Goal: Task Accomplishment & Management: Use online tool/utility

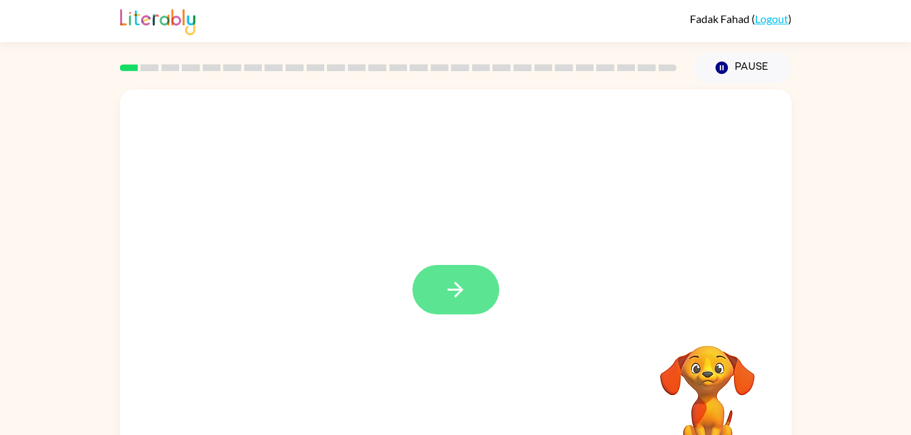
click at [453, 288] on icon "button" at bounding box center [456, 290] width 24 height 24
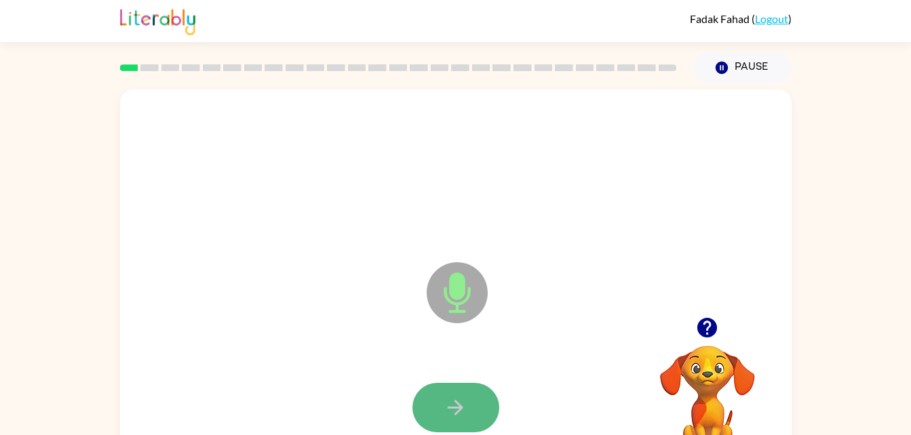
click at [466, 408] on icon "button" at bounding box center [456, 408] width 24 height 24
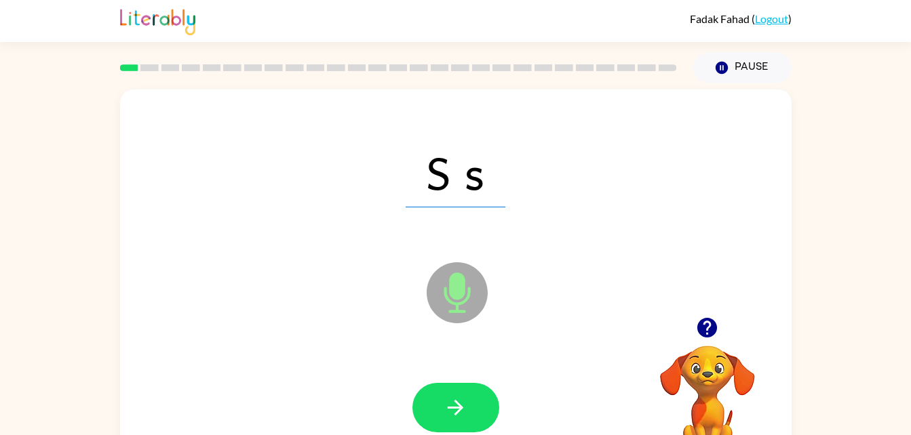
click at [888, 185] on div "S s Microphone The Microphone is here when it is your turn to talk Your browser…" at bounding box center [455, 279] width 911 height 393
click at [455, 420] on button "button" at bounding box center [455, 408] width 87 height 50
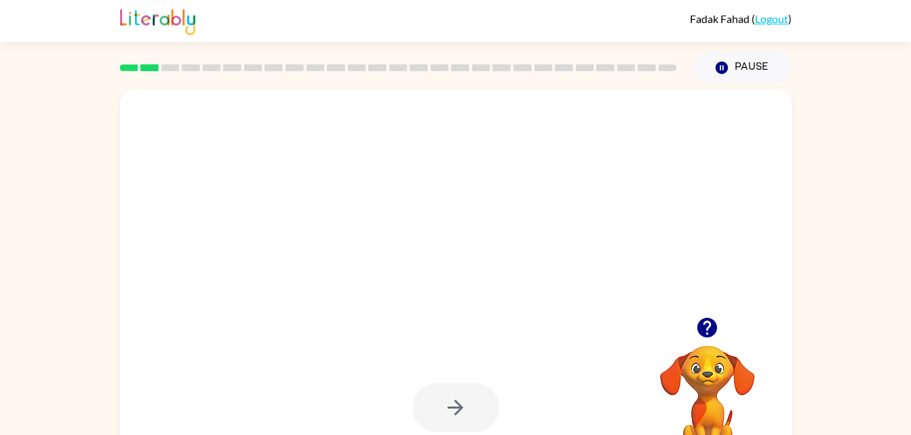
click at [853, 119] on div "Your browser must support playing .mp4 files to use Literably. Please try using…" at bounding box center [455, 279] width 911 height 393
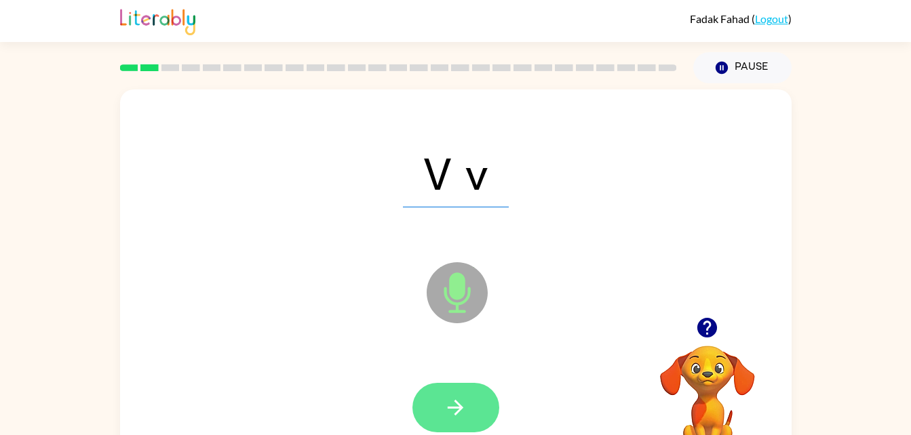
click at [439, 414] on button "button" at bounding box center [455, 408] width 87 height 50
click at [459, 404] on icon "button" at bounding box center [456, 408] width 16 height 16
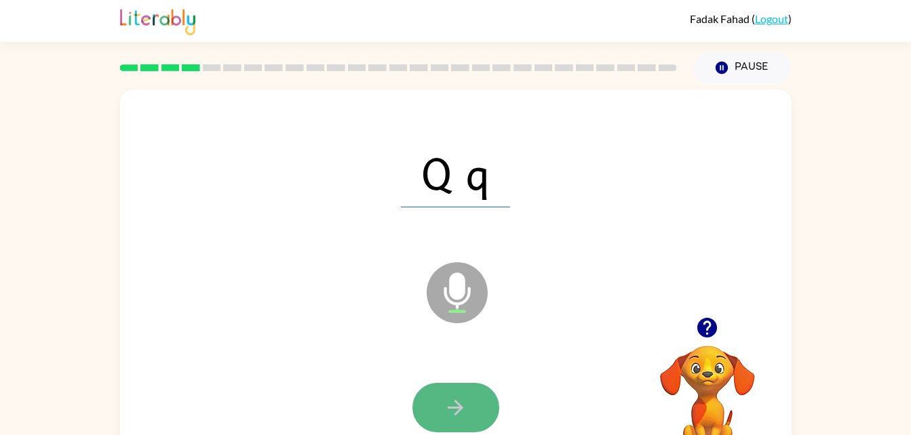
click at [454, 387] on button "button" at bounding box center [455, 408] width 87 height 50
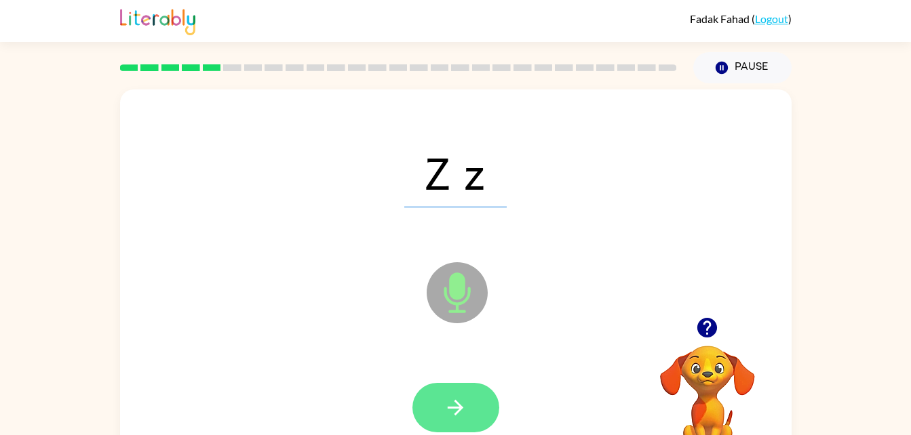
click at [454, 402] on icon "button" at bounding box center [456, 408] width 24 height 24
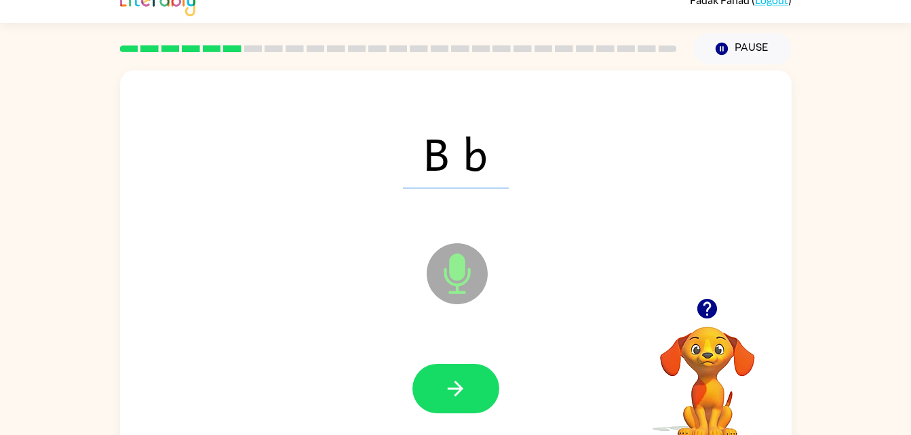
scroll to position [14, 0]
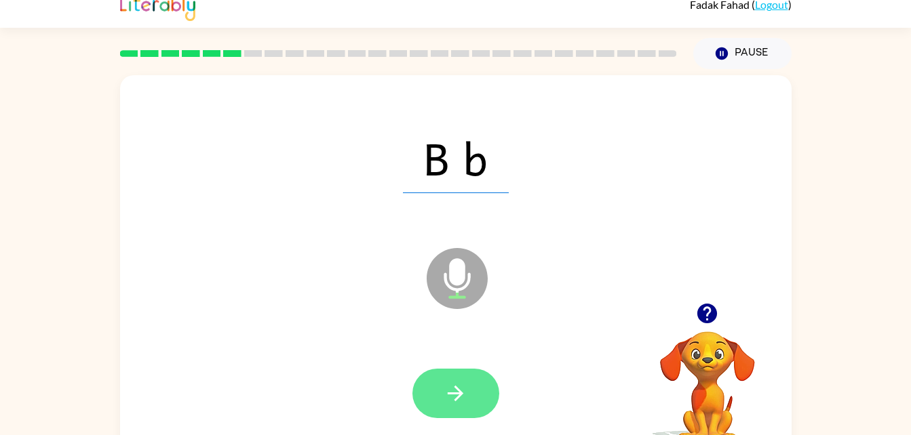
click at [456, 383] on icon "button" at bounding box center [456, 394] width 24 height 24
click at [456, 391] on icon "button" at bounding box center [456, 394] width 24 height 24
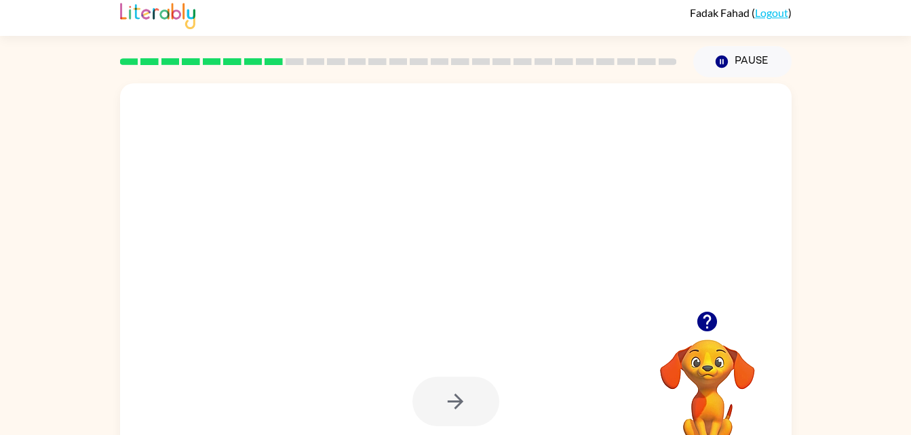
scroll to position [0, 0]
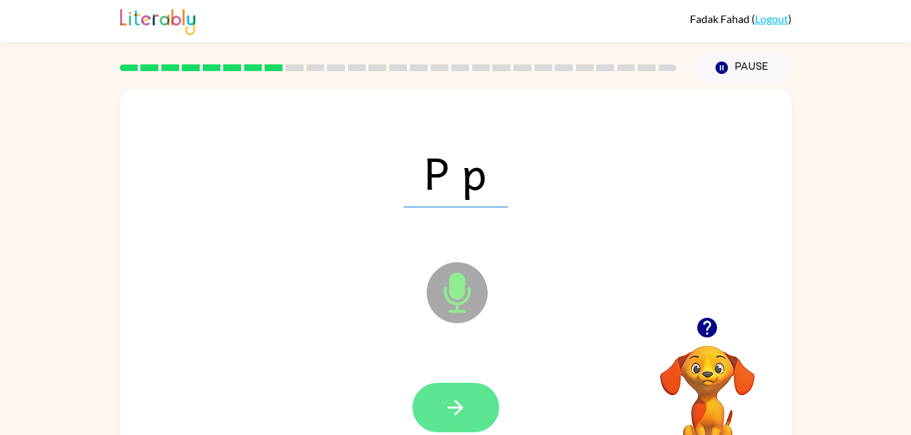
click at [464, 407] on icon "button" at bounding box center [456, 408] width 24 height 24
click at [453, 403] on icon "button" at bounding box center [456, 408] width 24 height 24
click at [458, 424] on button "button" at bounding box center [455, 408] width 87 height 50
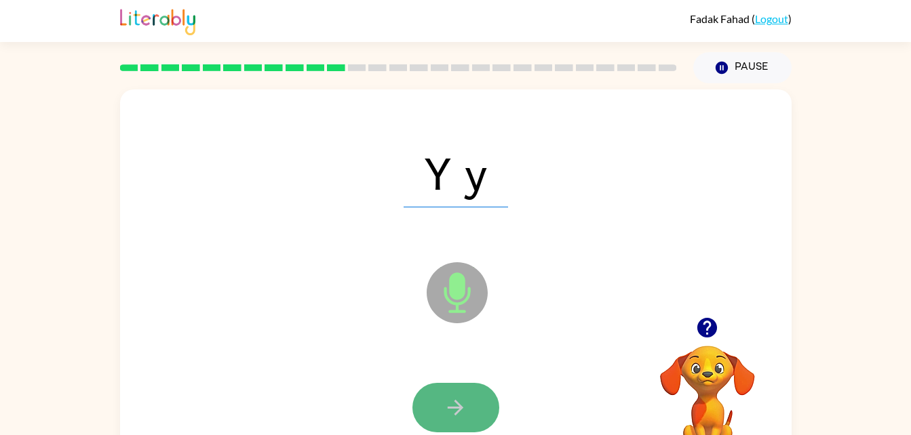
click at [462, 397] on icon "button" at bounding box center [456, 408] width 24 height 24
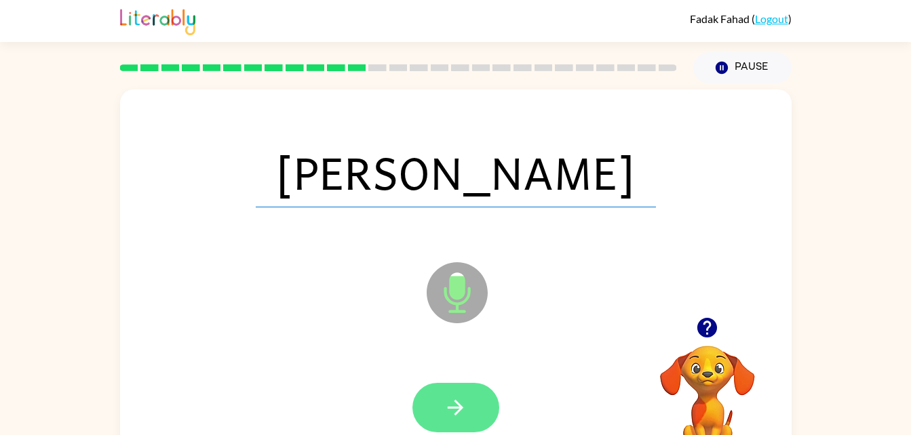
click at [460, 389] on button "button" at bounding box center [455, 408] width 87 height 50
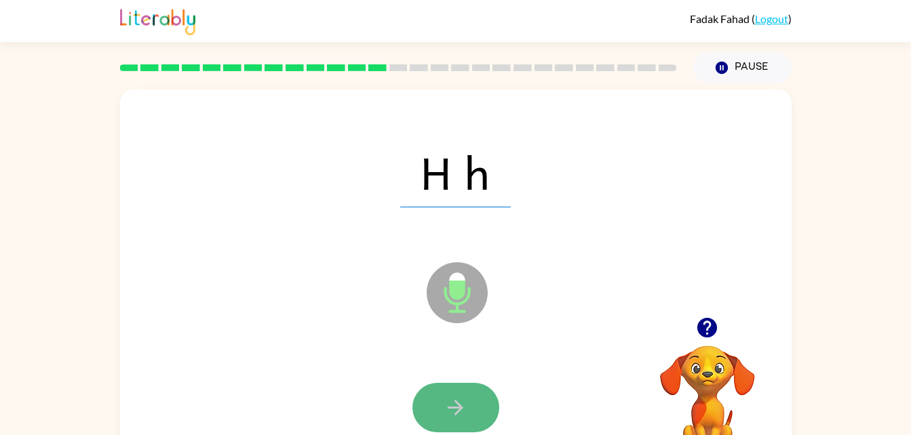
click at [468, 403] on button "button" at bounding box center [455, 408] width 87 height 50
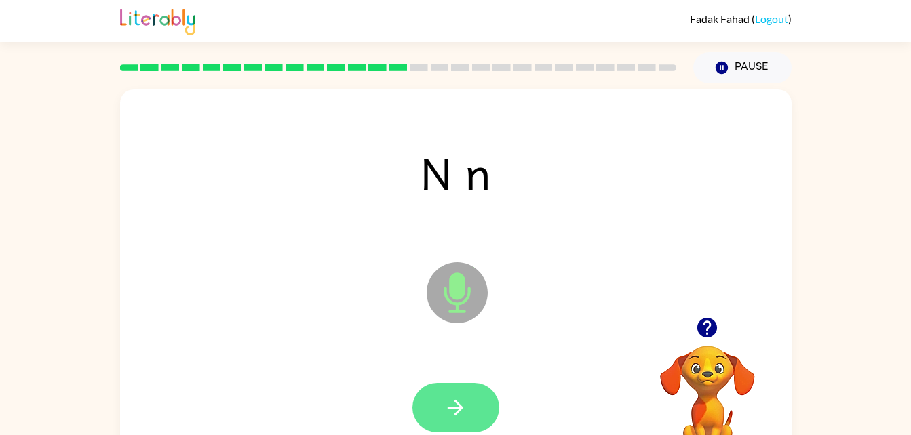
click at [439, 412] on button "button" at bounding box center [455, 408] width 87 height 50
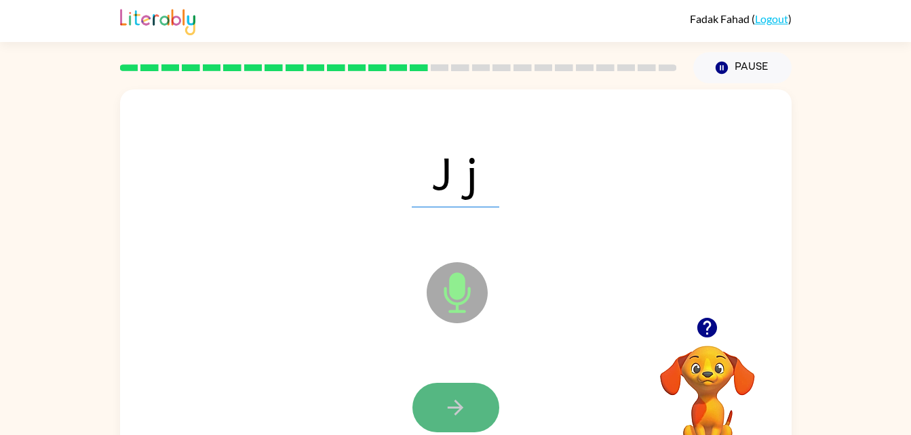
click at [457, 400] on icon "button" at bounding box center [456, 408] width 24 height 24
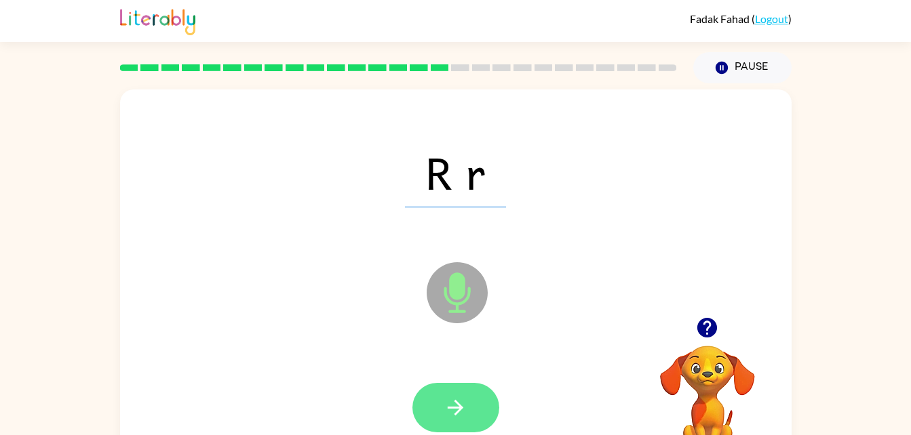
click at [475, 410] on button "button" at bounding box center [455, 408] width 87 height 50
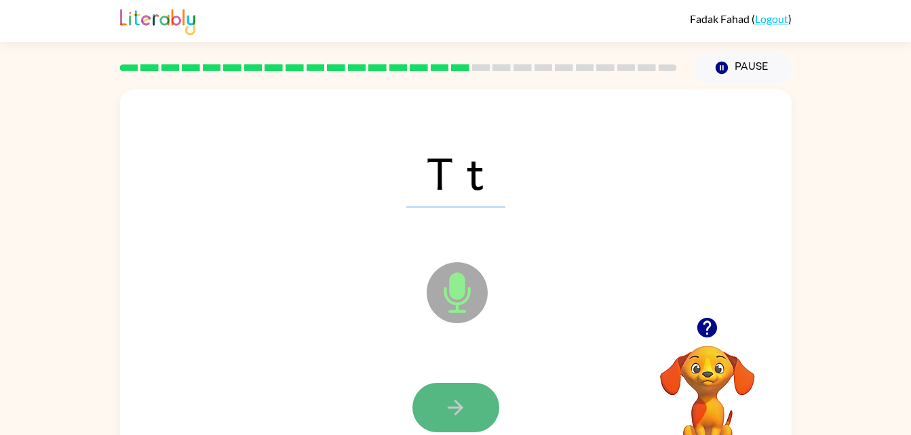
click at [466, 409] on icon "button" at bounding box center [456, 408] width 24 height 24
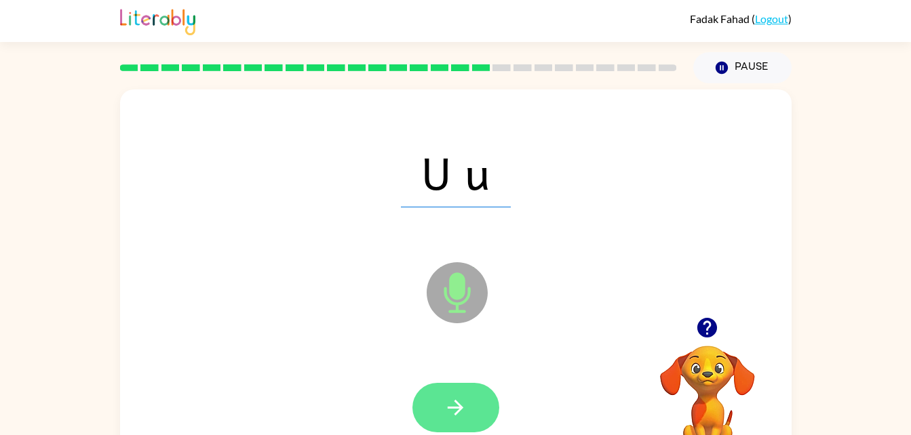
click at [469, 404] on button "button" at bounding box center [455, 408] width 87 height 50
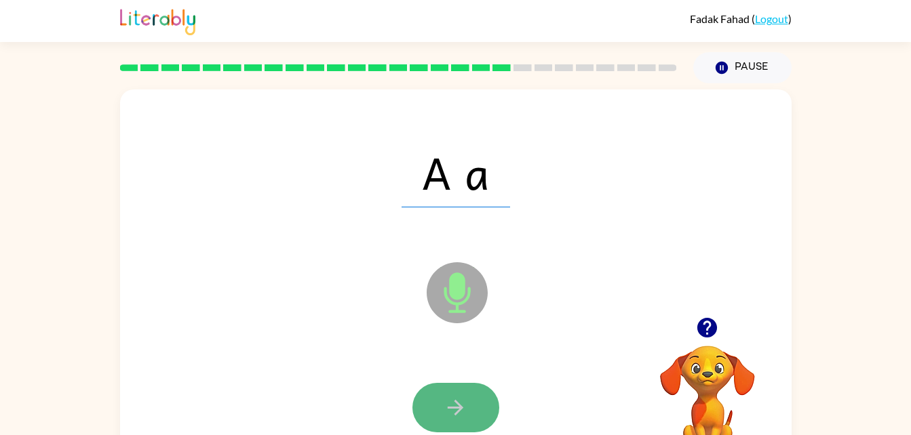
click at [448, 399] on icon "button" at bounding box center [456, 408] width 24 height 24
click at [481, 407] on button "button" at bounding box center [455, 408] width 87 height 50
click at [468, 407] on button "button" at bounding box center [455, 408] width 87 height 50
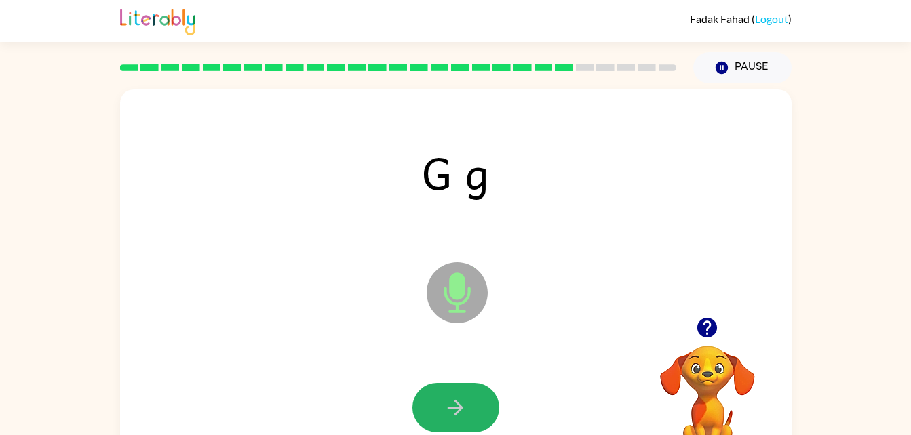
click at [460, 405] on icon "button" at bounding box center [456, 408] width 16 height 16
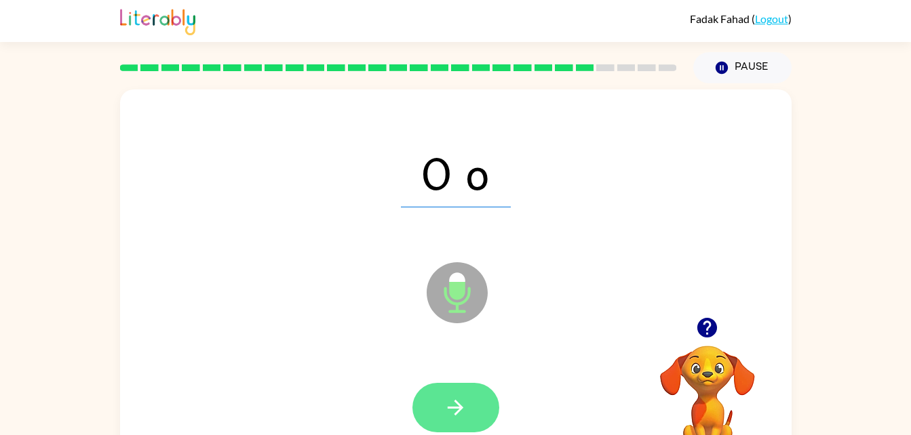
click at [460, 405] on icon "button" at bounding box center [456, 408] width 16 height 16
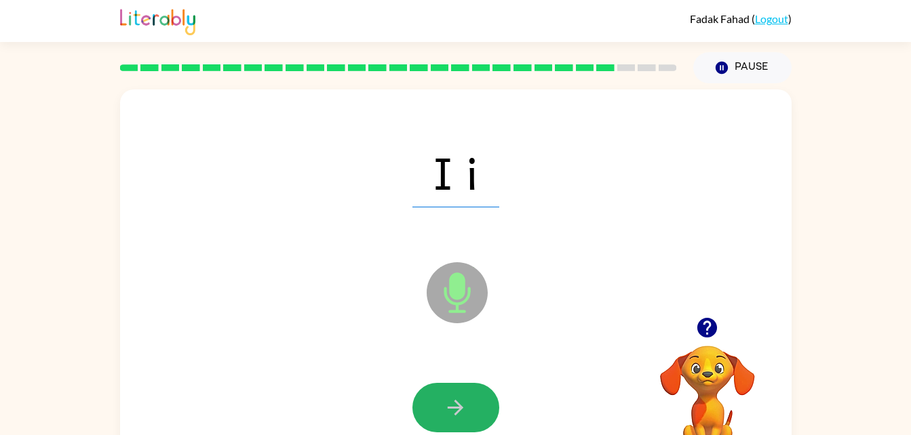
click at [460, 405] on icon "button" at bounding box center [456, 408] width 16 height 16
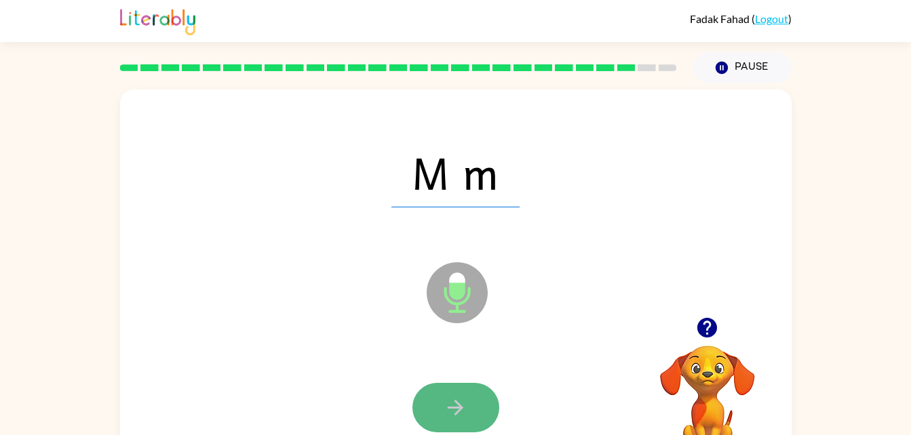
click at [460, 405] on icon "button" at bounding box center [456, 408] width 16 height 16
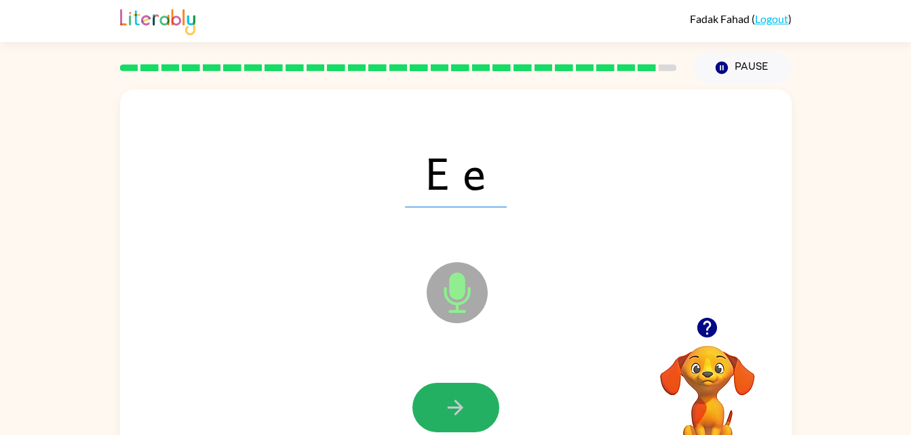
click at [460, 405] on icon "button" at bounding box center [456, 408] width 16 height 16
